Goal: Check status: Check status

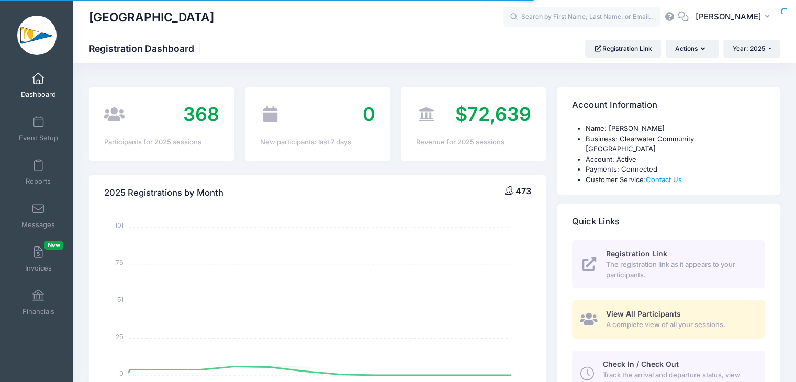
select select
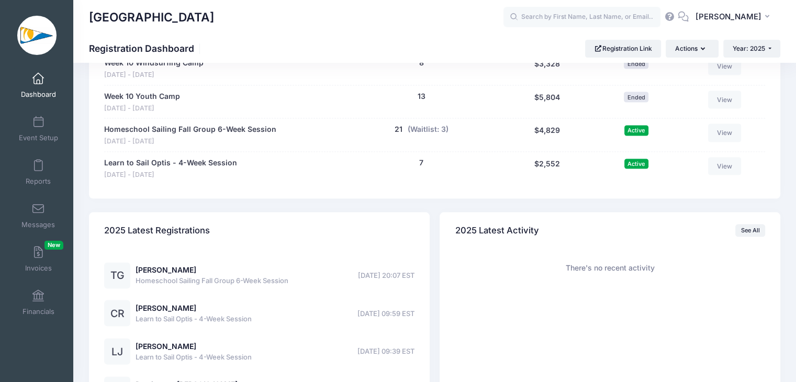
scroll to position [2072, 0]
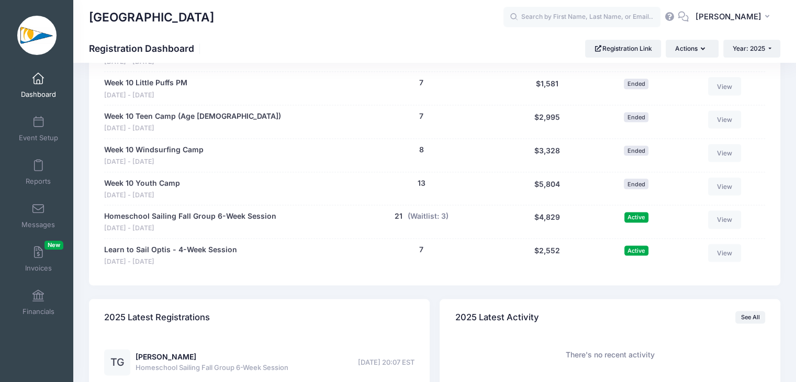
click at [38, 74] on span at bounding box center [38, 79] width 0 height 12
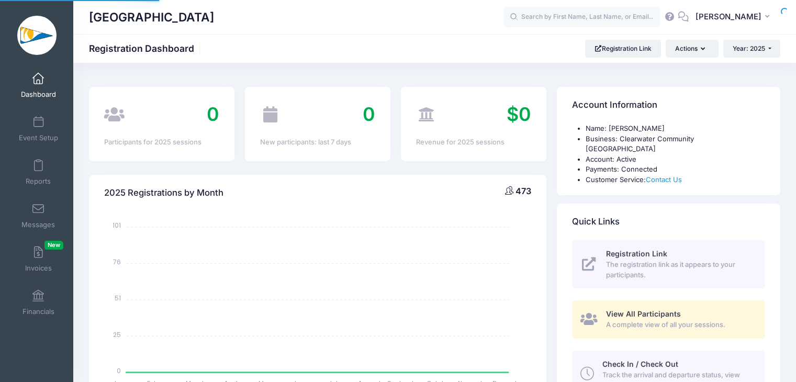
select select
